Goal: Task Accomplishment & Management: Use online tool/utility

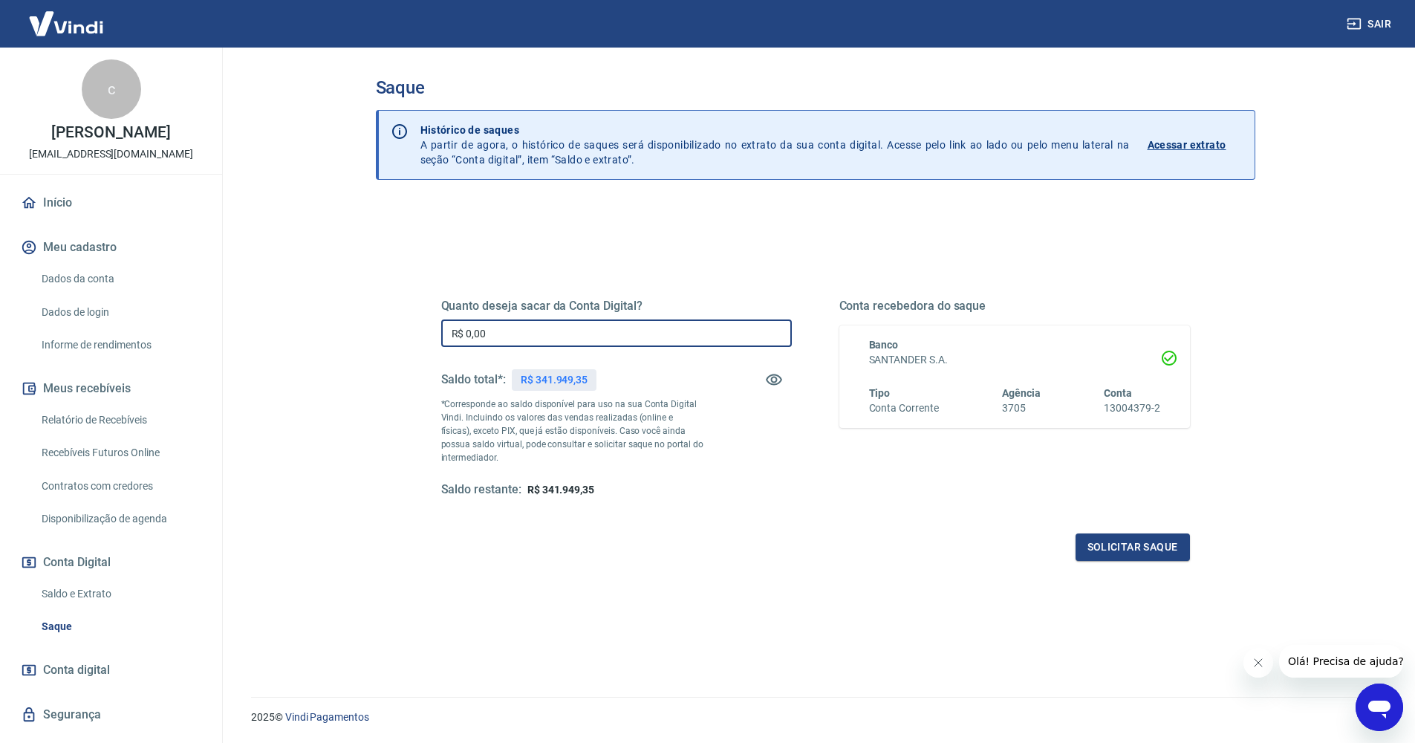
drag, startPoint x: 510, startPoint y: 340, endPoint x: 458, endPoint y: 335, distance: 53.0
click at [458, 335] on input "R$ 0,00" at bounding box center [616, 332] width 351 height 27
type input "R$ 61.982,38"
click at [1108, 553] on button "Solicitar saque" at bounding box center [1133, 546] width 114 height 27
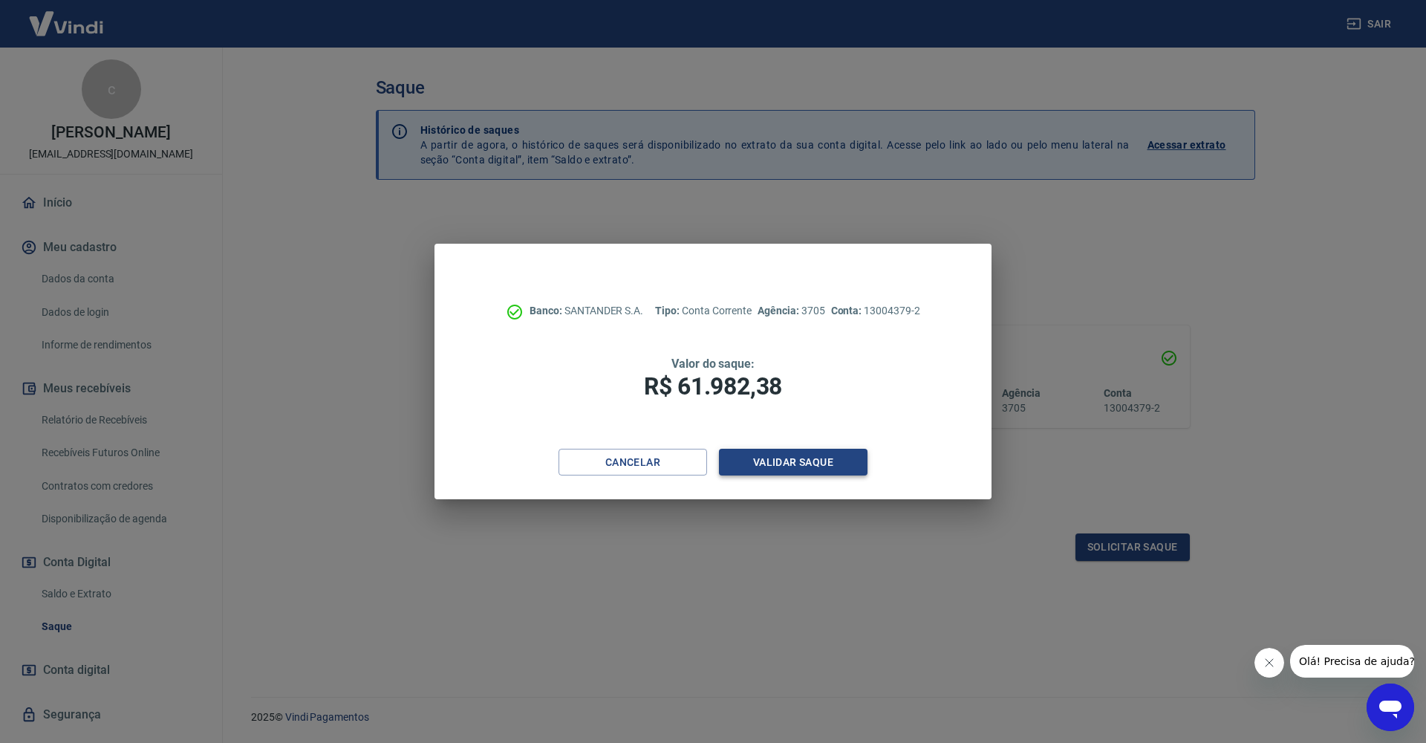
click at [790, 460] on button "Validar saque" at bounding box center [793, 462] width 149 height 27
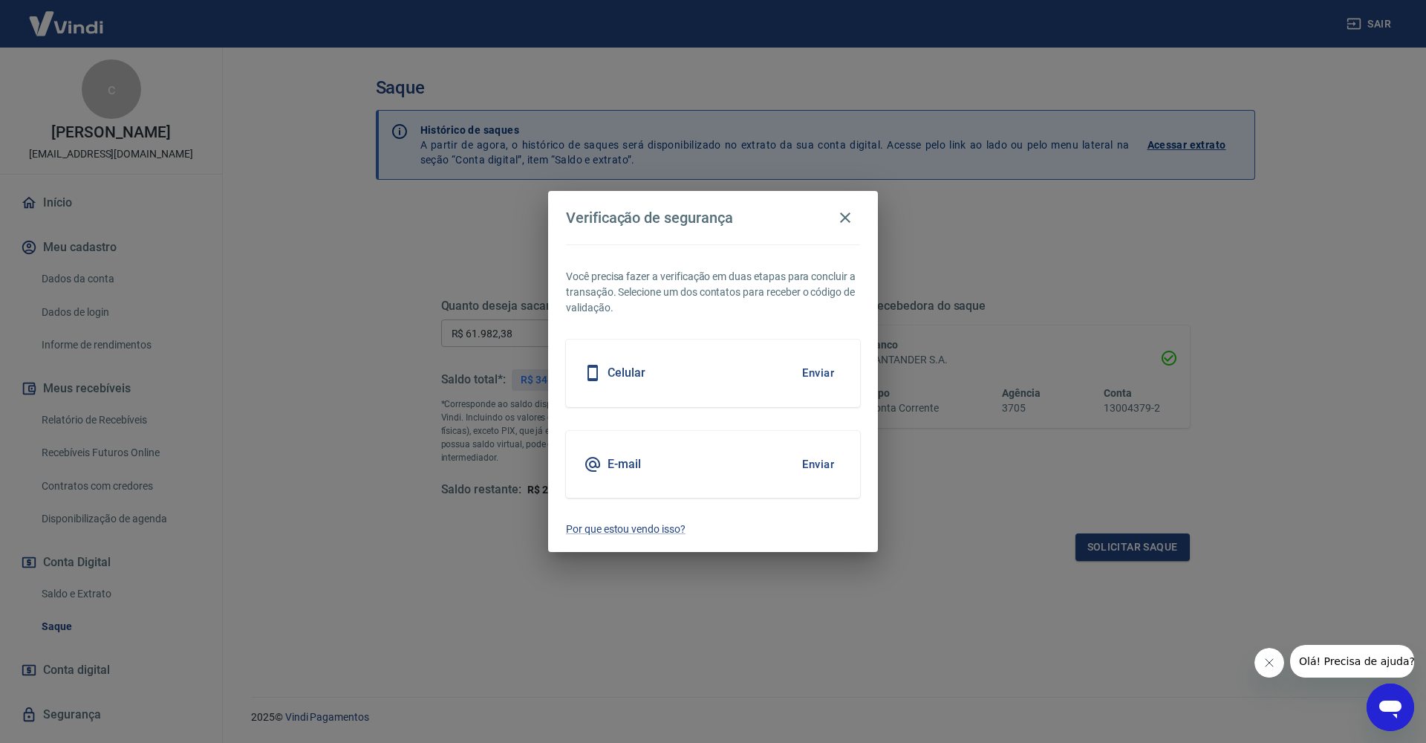
click at [804, 370] on button "Enviar" at bounding box center [818, 372] width 48 height 31
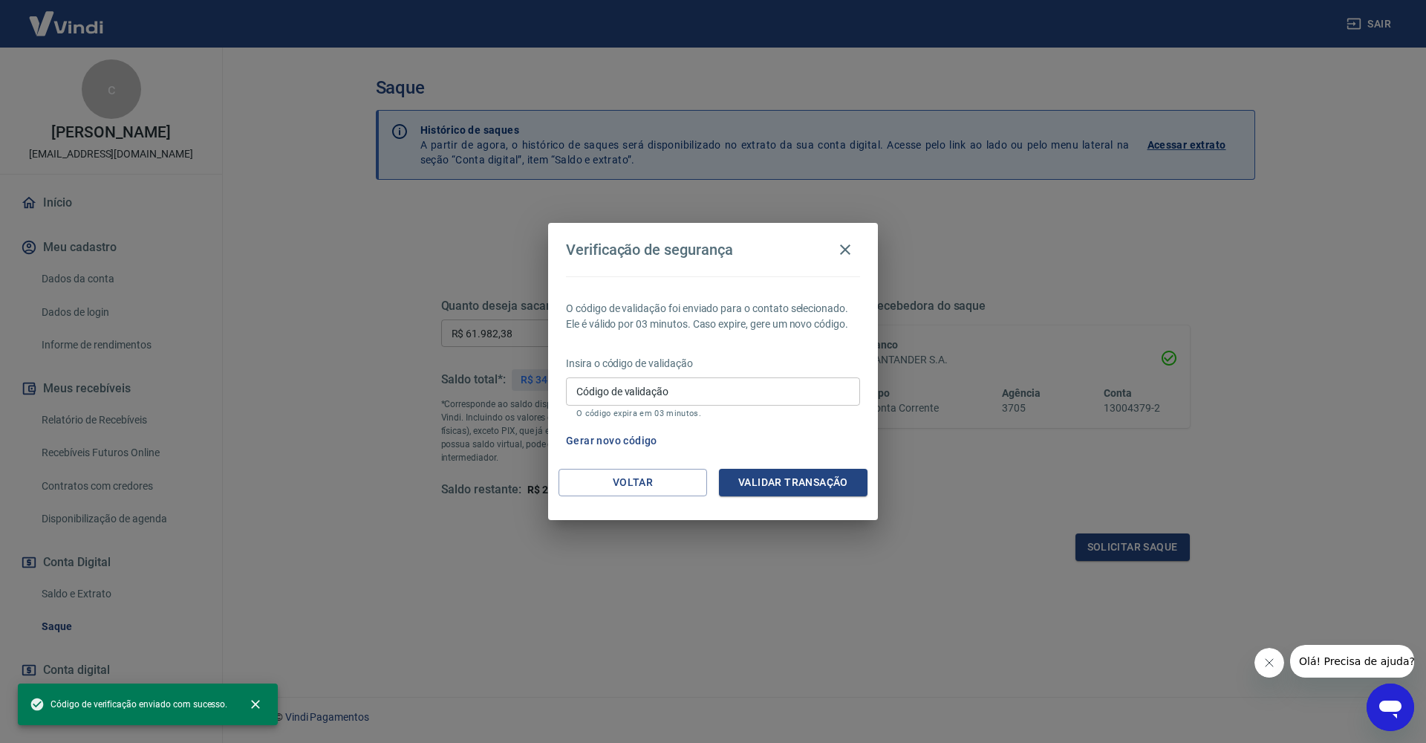
click at [750, 388] on input "Código de validação" at bounding box center [713, 390] width 294 height 27
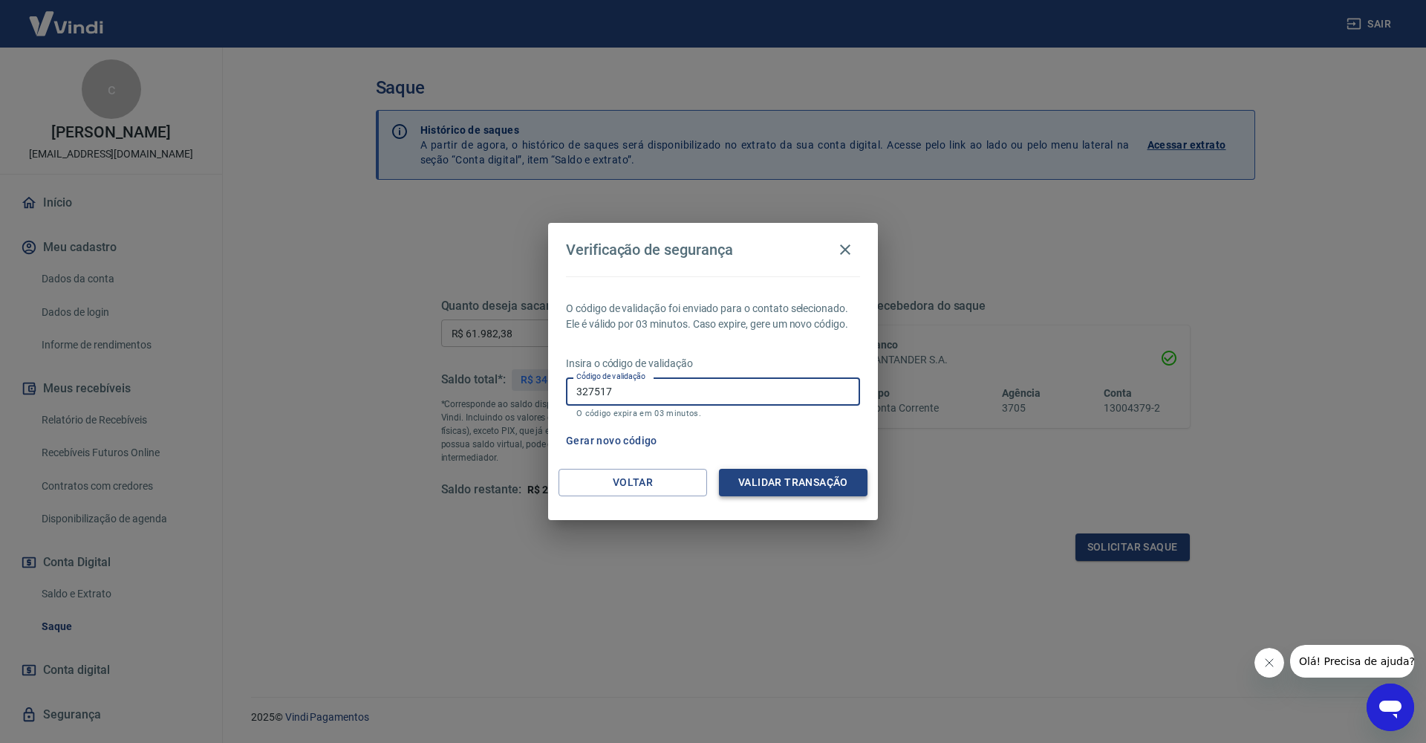
type input "327517"
click at [795, 490] on button "Validar transação" at bounding box center [793, 482] width 149 height 27
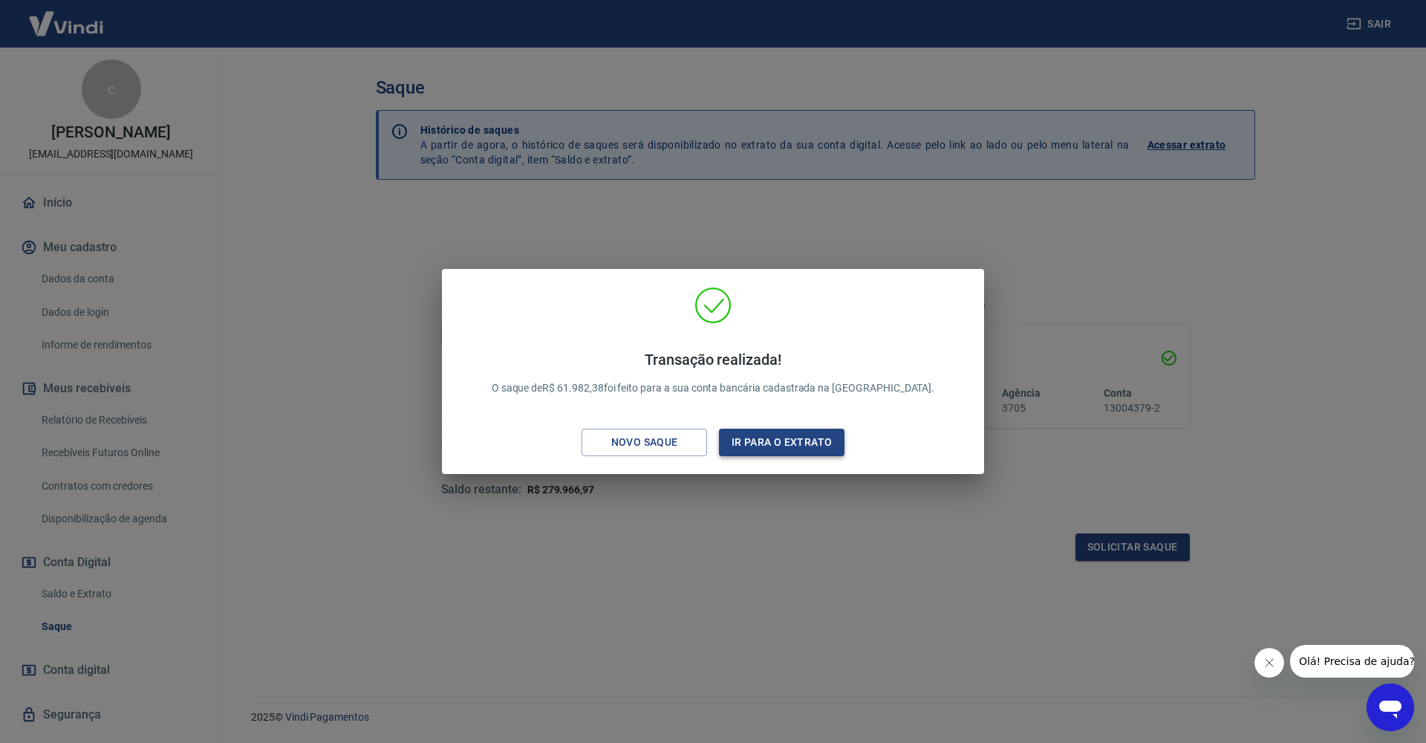
click at [794, 444] on button "Ir para o extrato" at bounding box center [782, 442] width 126 height 27
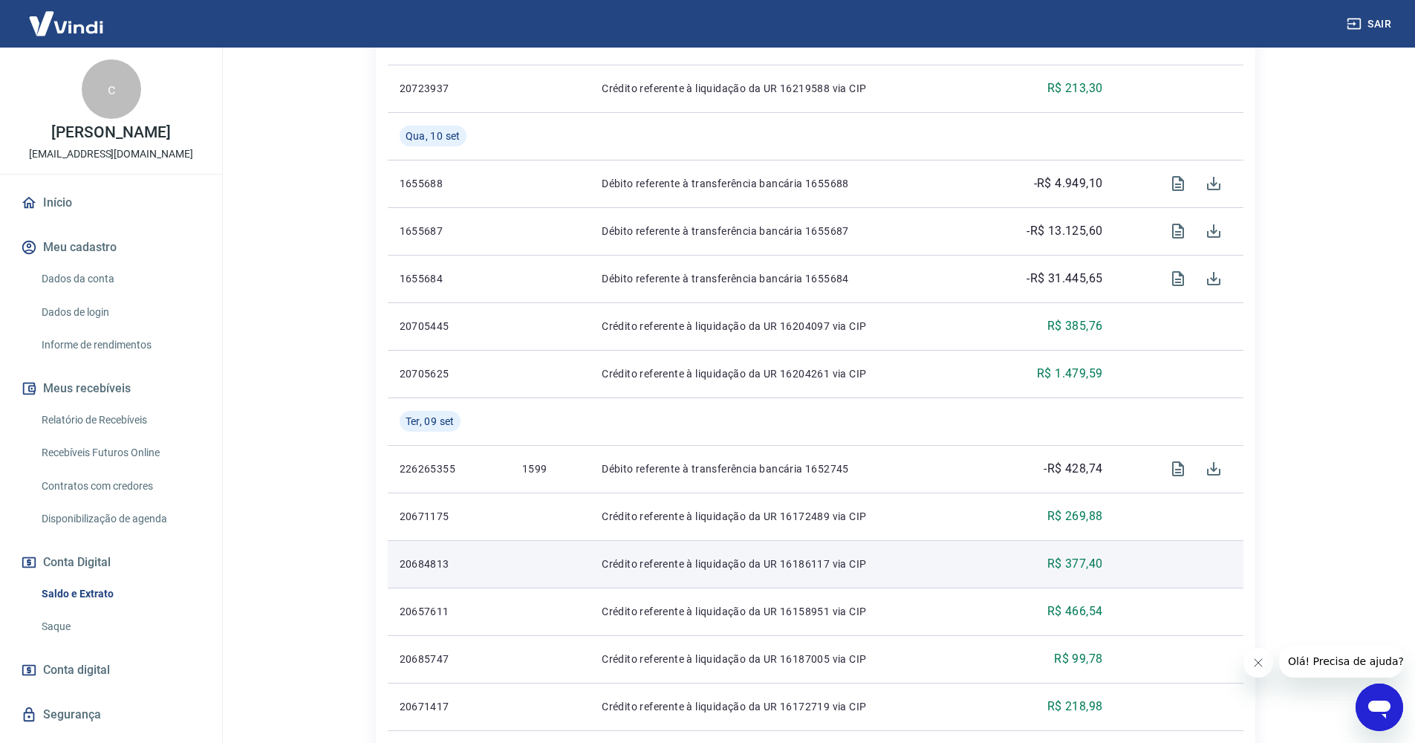
scroll to position [890, 0]
